Goal: Information Seeking & Learning: Learn about a topic

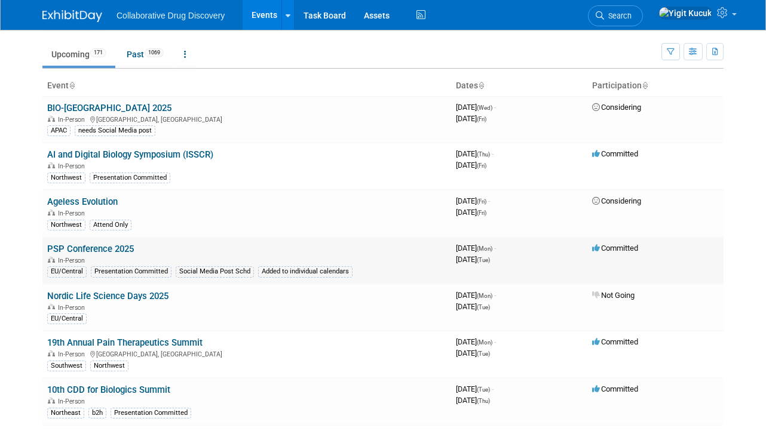
scroll to position [44, 0]
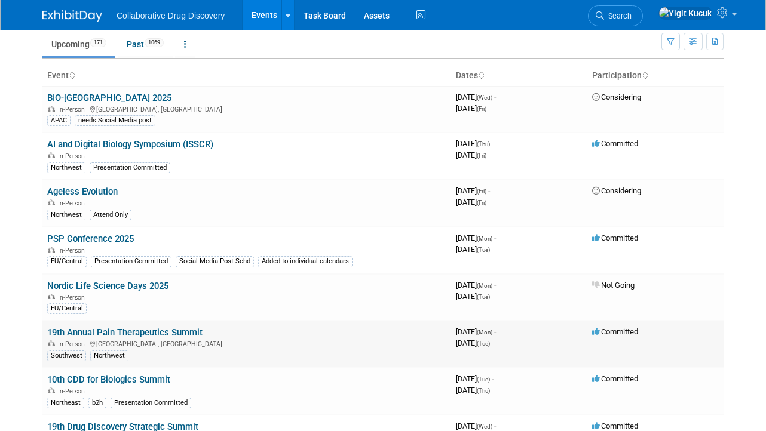
click at [188, 327] on link "19th Annual Pain Therapeutics Summit" at bounding box center [124, 332] width 155 height 11
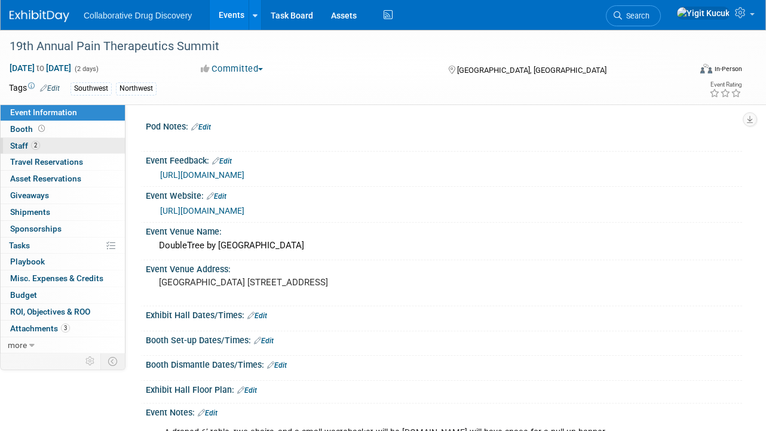
click at [105, 146] on link "2 Staff 2" at bounding box center [63, 146] width 124 height 16
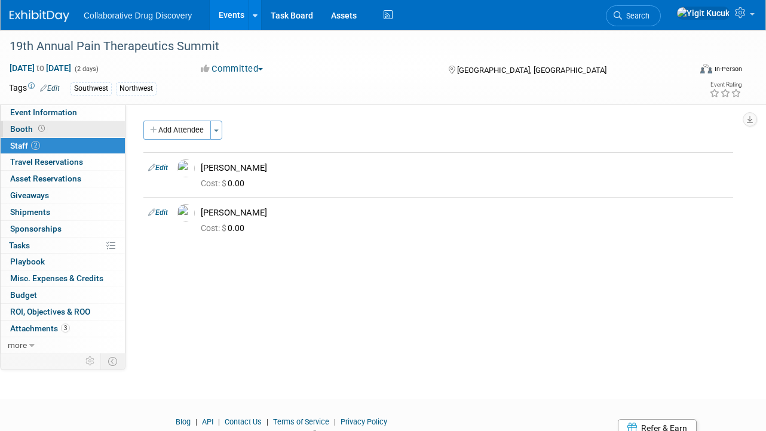
click at [88, 122] on link "Booth" at bounding box center [63, 129] width 124 height 16
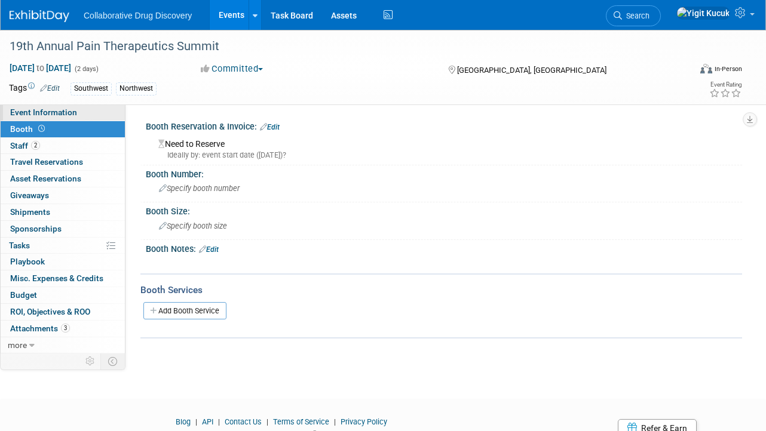
click at [90, 115] on link "Event Information" at bounding box center [63, 113] width 124 height 16
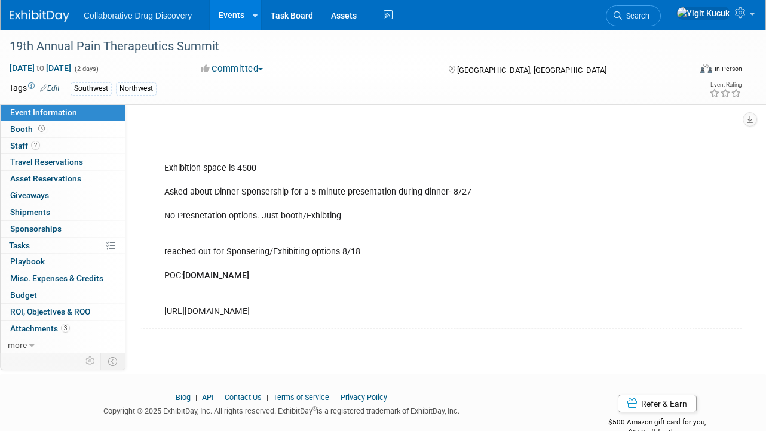
scroll to position [174, 0]
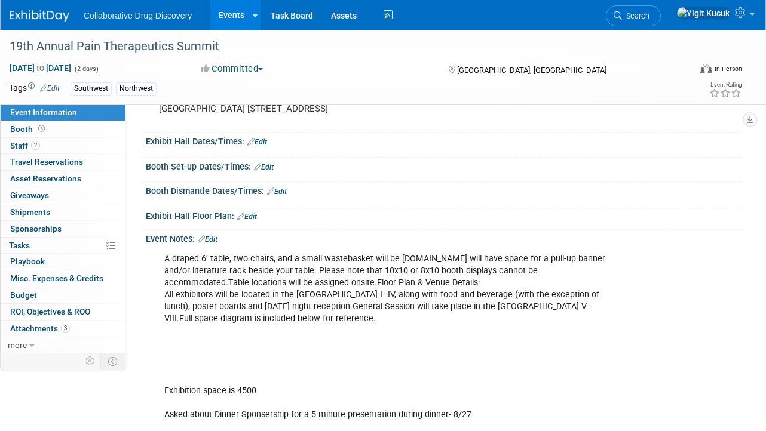
click at [338, 259] on div "A draped 6’ table, two chairs, and a small wastebasket will be provided.You wil…" at bounding box center [390, 397] width 468 height 300
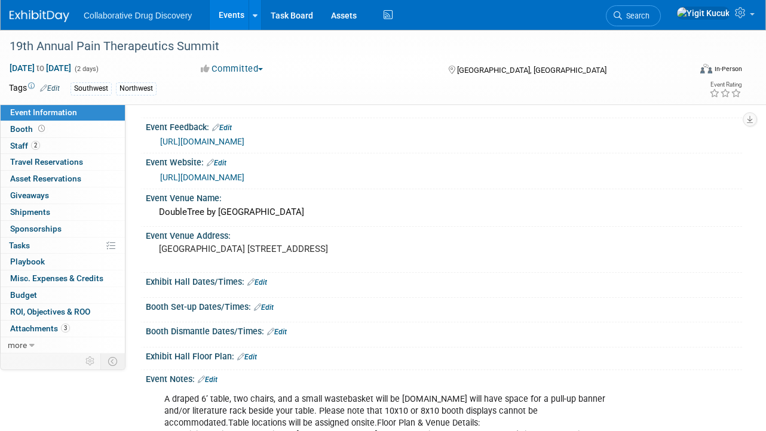
scroll to position [0, 0]
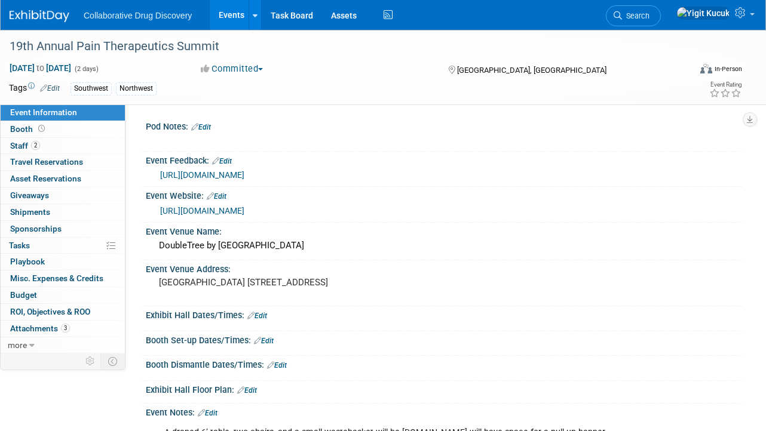
click at [244, 206] on link "https://paintherapeuticsummit.com/" at bounding box center [202, 211] width 84 height 10
